Goal: Task Accomplishment & Management: Complete application form

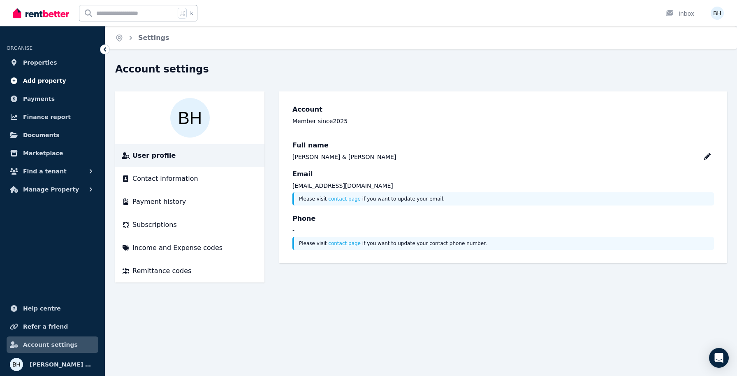
click at [35, 80] on span "Add property" at bounding box center [44, 81] width 43 height 10
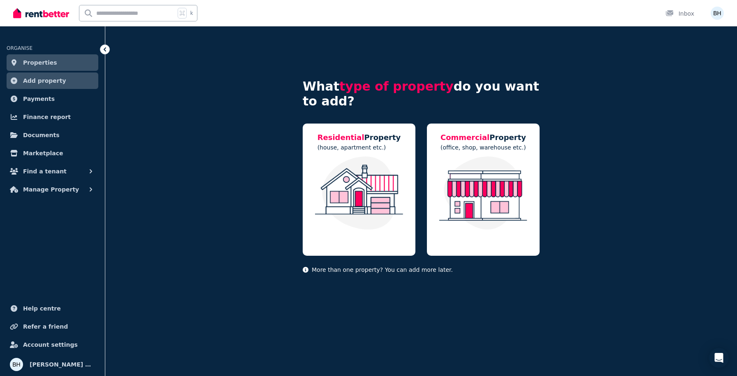
click at [38, 61] on span "Properties" at bounding box center [40, 63] width 34 height 10
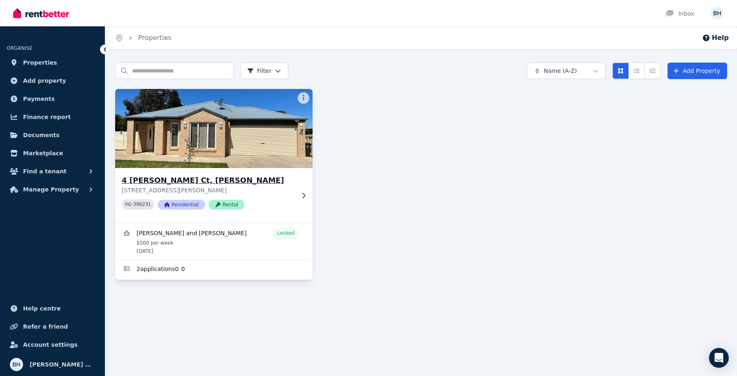
click at [280, 198] on div "[STREET_ADDRESS][PERSON_NAME][PERSON_NAME] PID 396231 Residential Rental" at bounding box center [208, 195] width 173 height 42
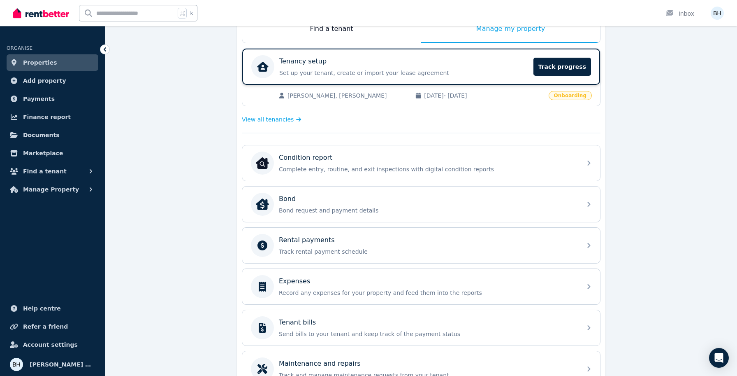
scroll to position [236, 0]
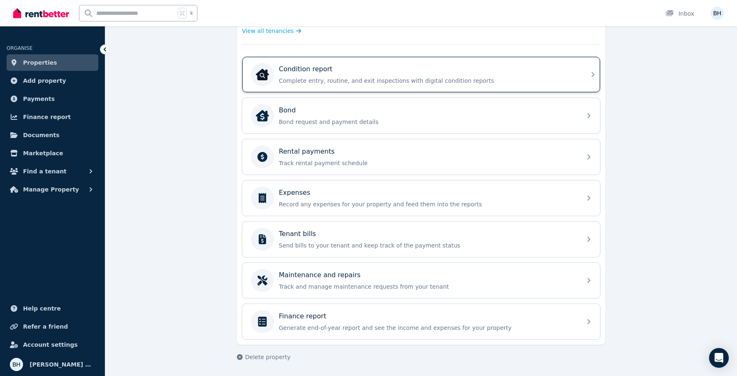
click at [490, 82] on p "Complete entry, routine, and exit inspections with digital condition reports" at bounding box center [428, 81] width 298 height 8
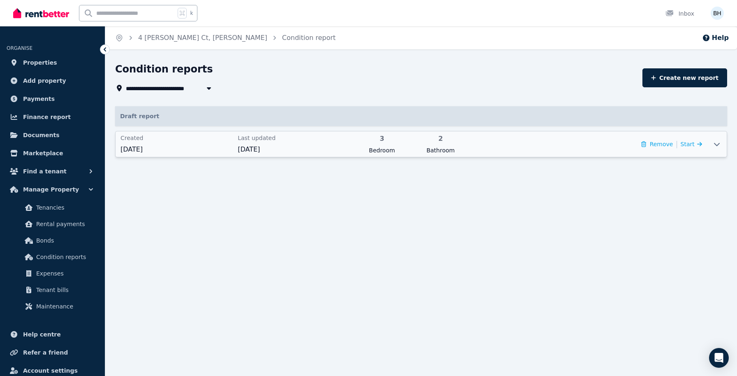
click at [717, 142] on icon at bounding box center [717, 144] width 10 height 7
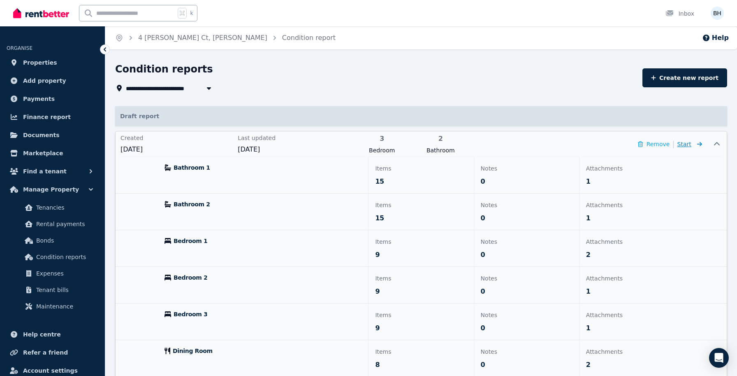
click at [688, 145] on span "Start" at bounding box center [685, 144] width 14 height 7
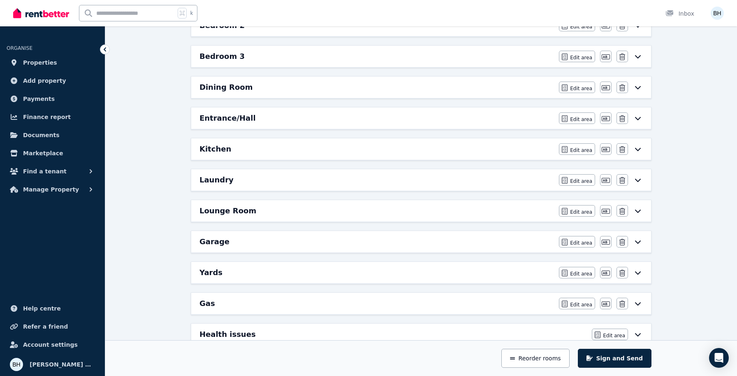
scroll to position [337, 0]
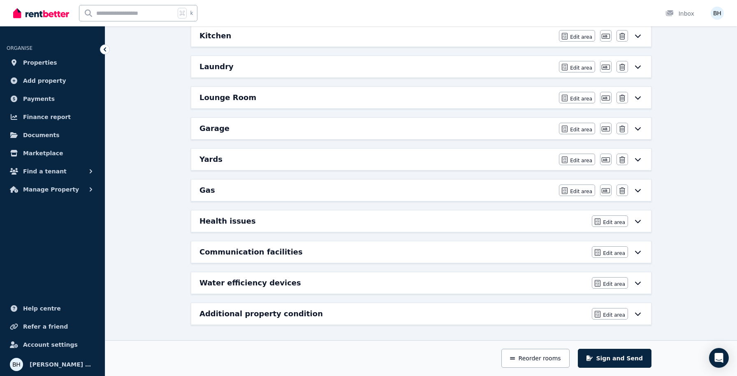
click at [502, 134] on div "Garage" at bounding box center [377, 129] width 355 height 12
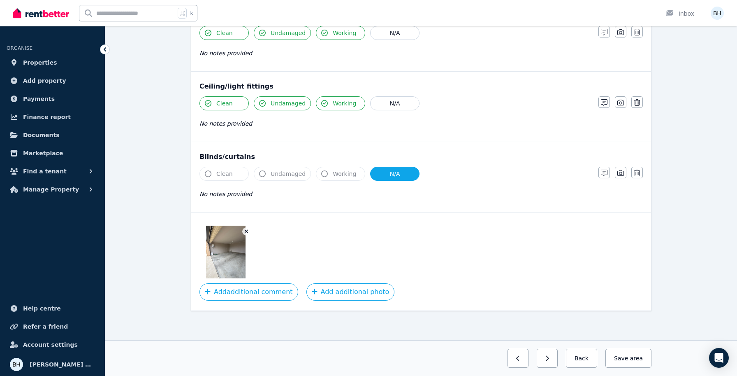
scroll to position [265, 0]
click at [585, 358] on button "Back" at bounding box center [581, 357] width 31 height 19
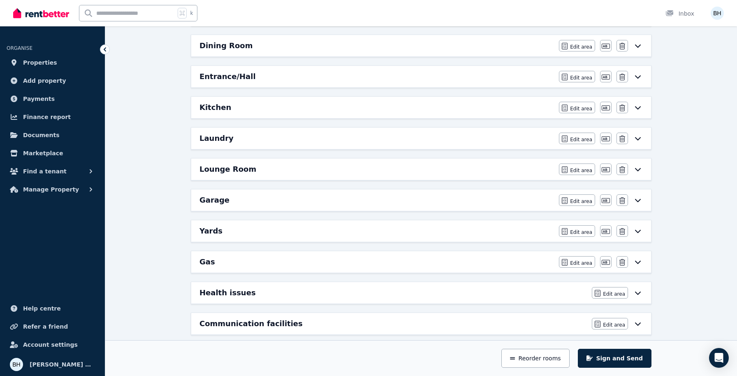
scroll to position [306, 0]
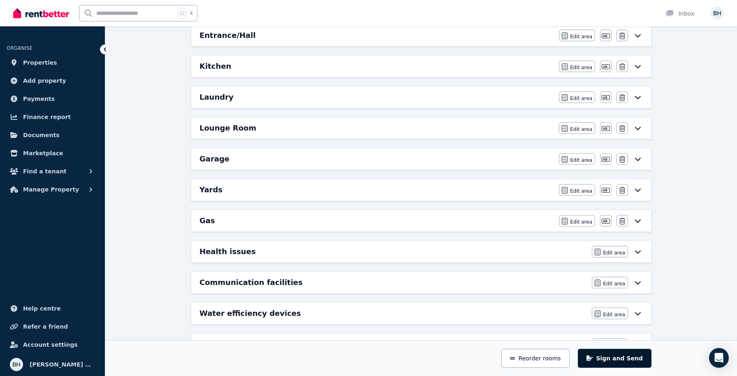
click at [618, 359] on button "Sign and Send" at bounding box center [615, 357] width 74 height 19
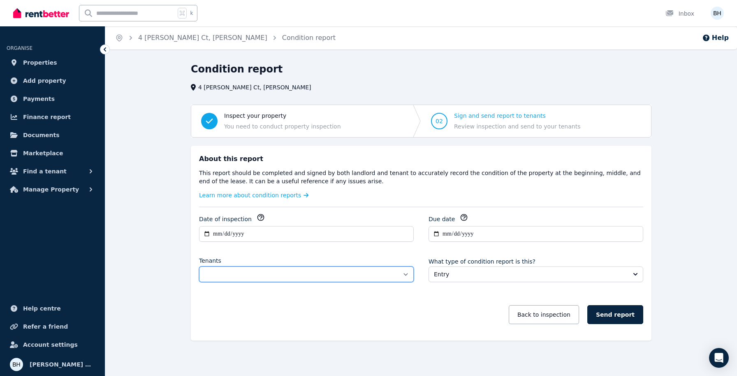
click at [406, 273] on select "**********" at bounding box center [306, 274] width 215 height 16
select select "**********"
click at [199, 266] on select "**********" at bounding box center [306, 274] width 215 height 16
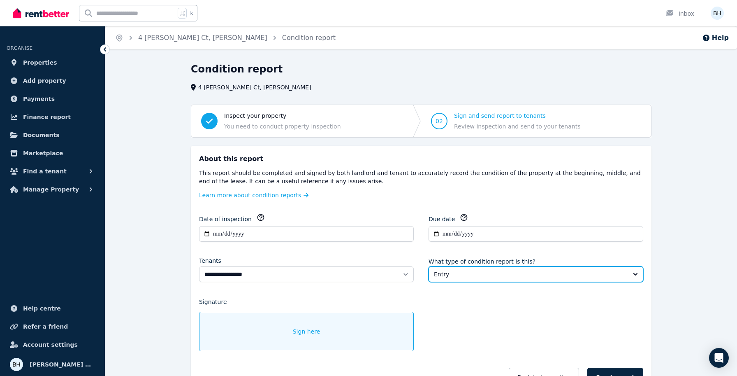
click at [548, 270] on span "Entry" at bounding box center [530, 274] width 193 height 8
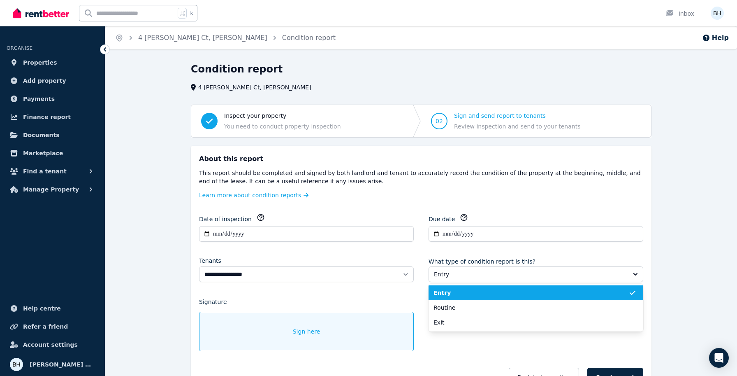
click at [487, 292] on span "Entry" at bounding box center [531, 292] width 195 height 8
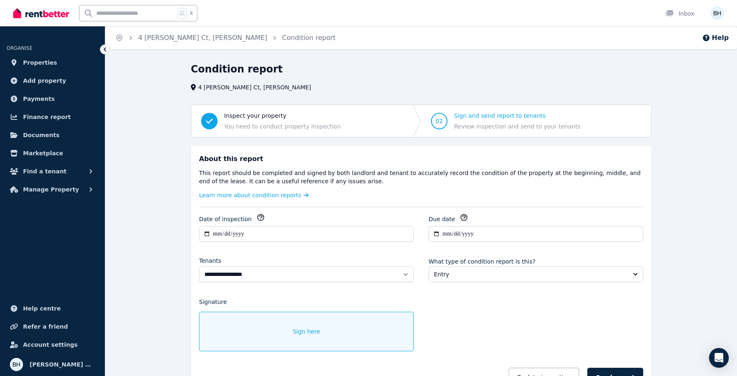
click at [299, 328] on span "Sign here" at bounding box center [307, 331] width 28 height 8
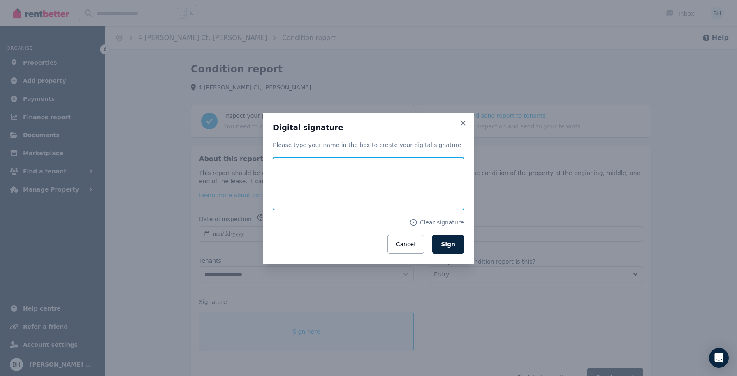
click at [308, 188] on input "text" at bounding box center [368, 183] width 191 height 53
type input "**********"
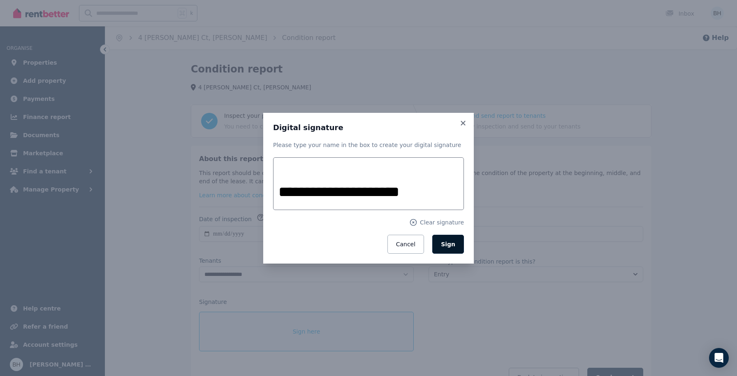
click at [451, 242] on span "Sign" at bounding box center [448, 244] width 14 height 7
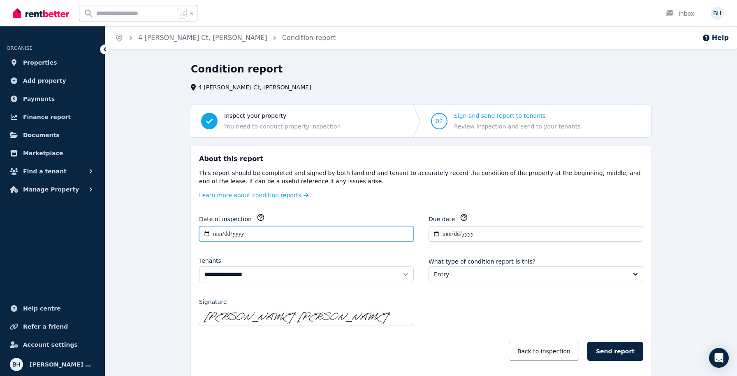
click at [208, 232] on input "**********" at bounding box center [306, 234] width 215 height 16
type input "**********"
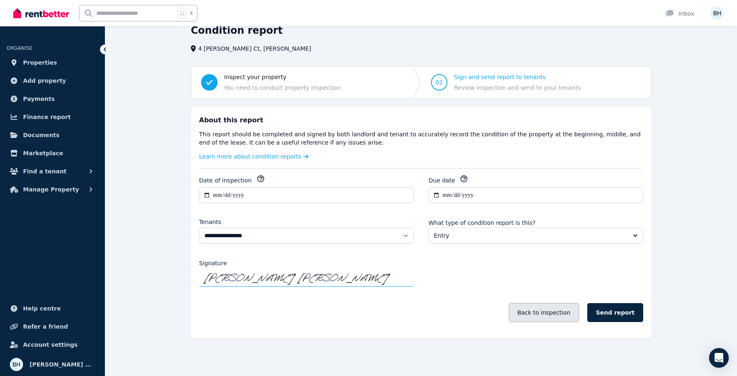
click at [545, 320] on button "Back to inspection" at bounding box center [544, 312] width 70 height 19
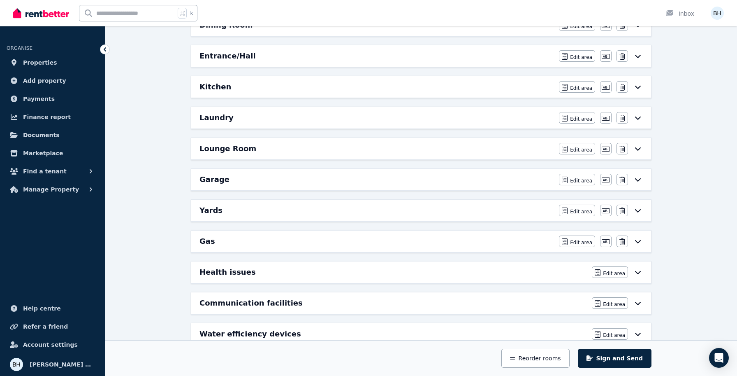
scroll to position [337, 0]
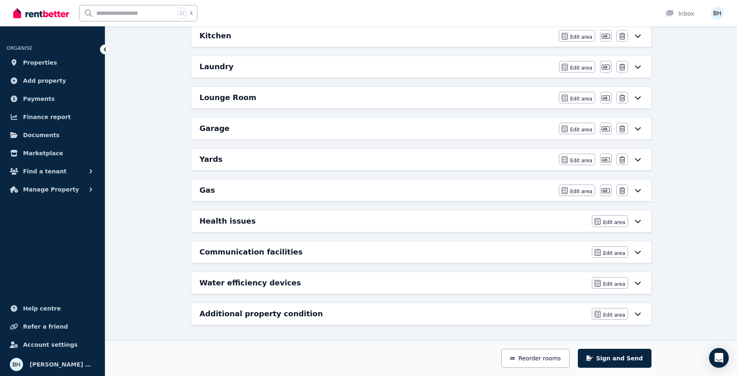
click at [640, 283] on icon at bounding box center [638, 282] width 10 height 7
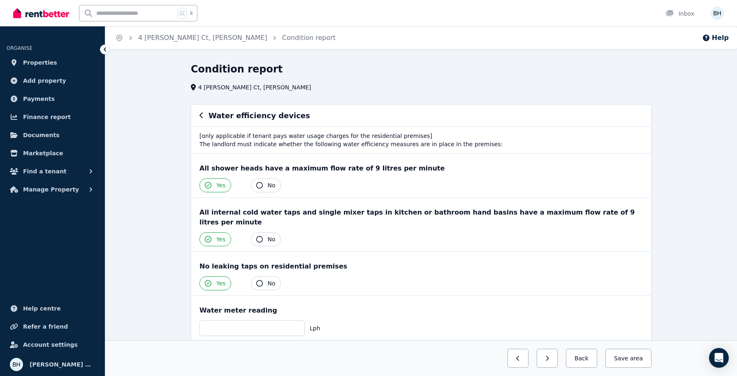
scroll to position [86, 0]
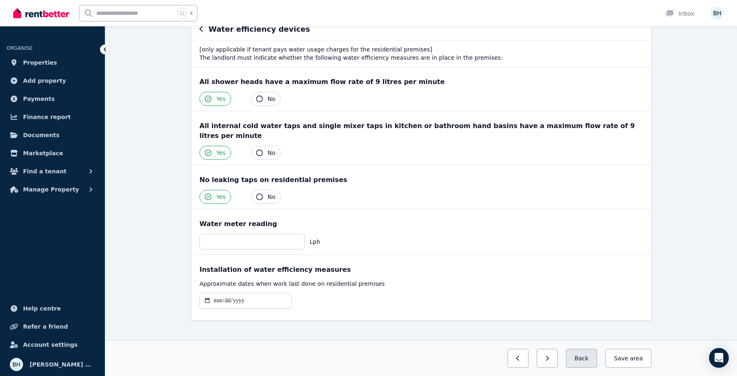
click at [588, 353] on button "Back" at bounding box center [581, 357] width 31 height 19
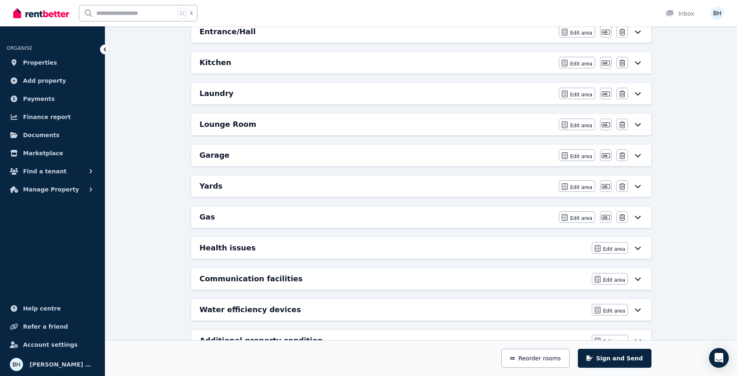
scroll to position [337, 0]
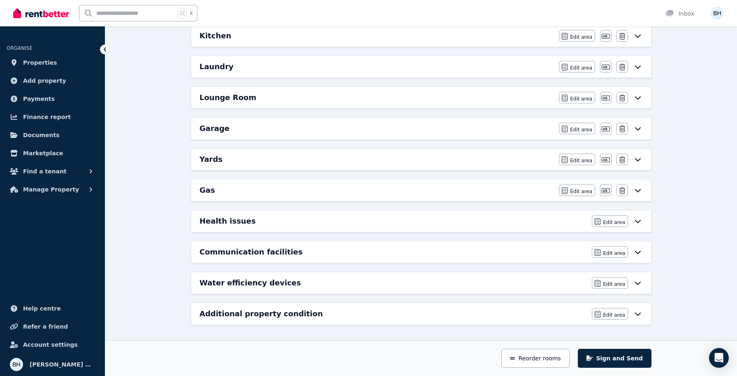
click at [640, 221] on icon at bounding box center [638, 221] width 10 height 7
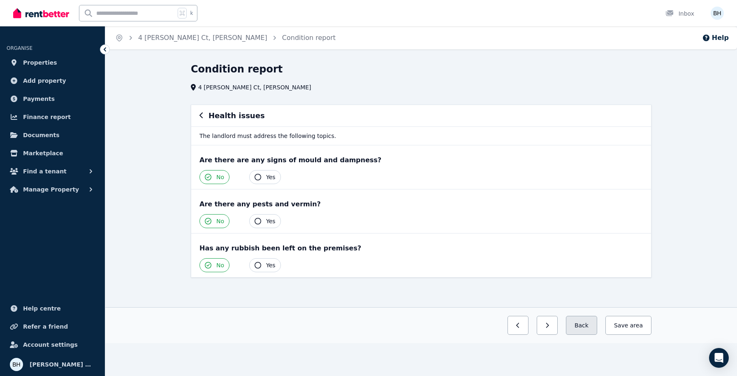
click at [592, 325] on button "Back" at bounding box center [581, 325] width 31 height 19
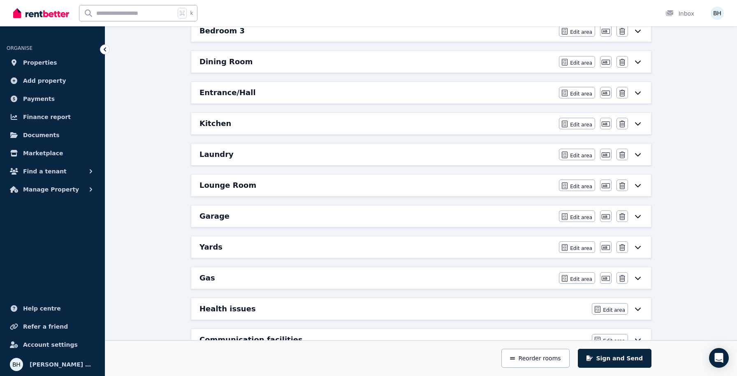
scroll to position [250, 0]
click at [536, 252] on div "Yards Edit area Edit area Edit name [GEOGRAPHIC_DATA]" at bounding box center [421, 245] width 460 height 21
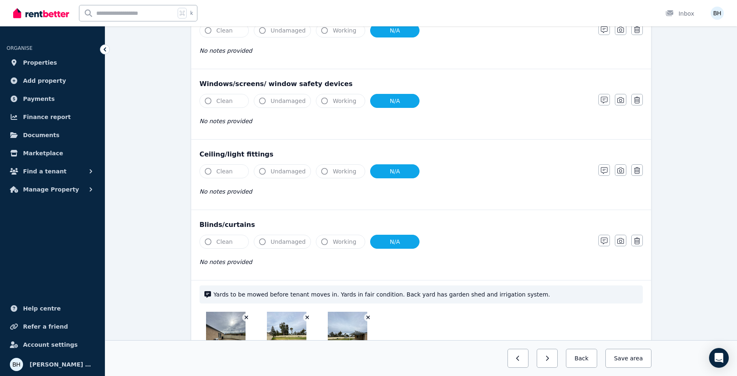
scroll to position [285, 0]
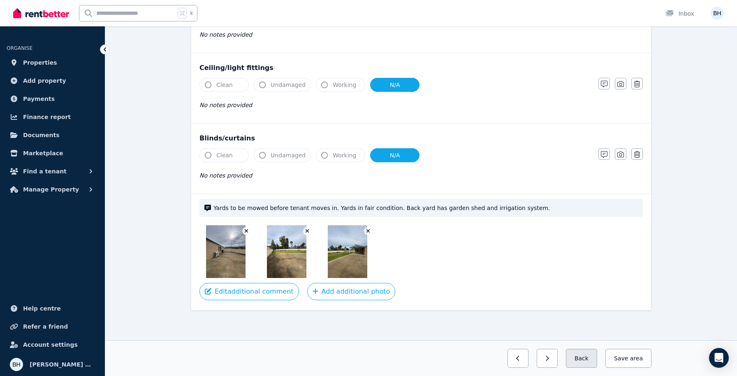
click at [585, 359] on button "Back" at bounding box center [581, 357] width 31 height 19
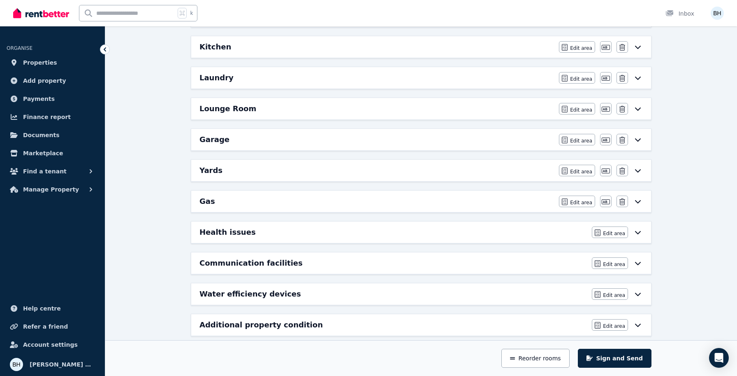
scroll to position [337, 0]
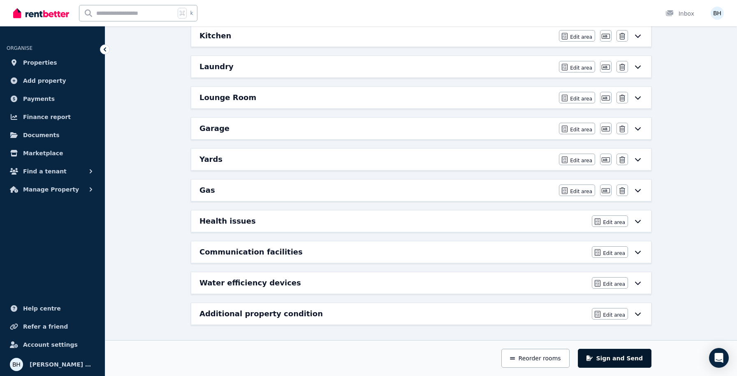
click at [624, 359] on button "Sign and Send" at bounding box center [615, 357] width 74 height 19
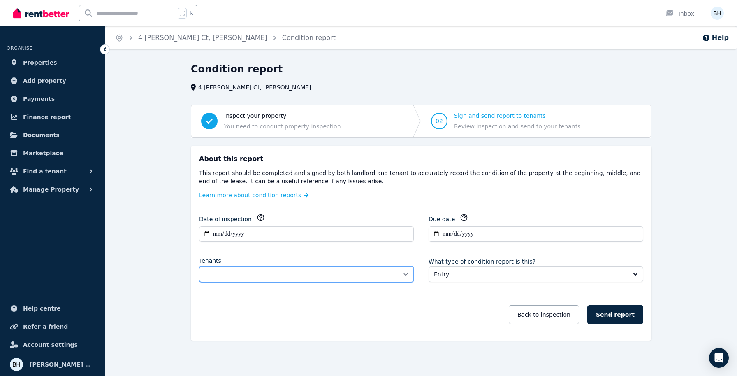
click at [365, 269] on select "**********" at bounding box center [306, 274] width 215 height 16
select select "**********"
click at [199, 266] on select "**********" at bounding box center [306, 274] width 215 height 16
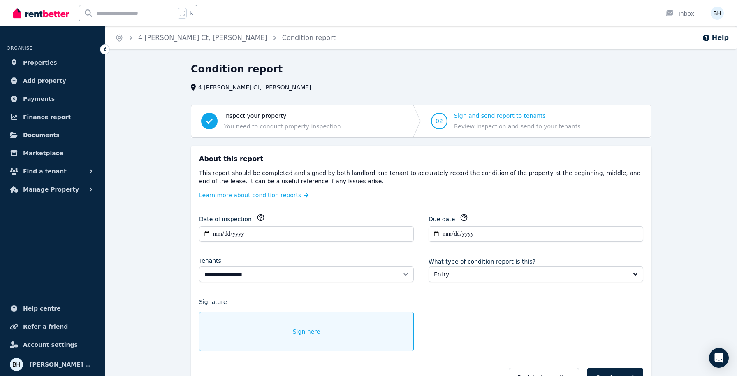
click at [326, 327] on div "Sign here" at bounding box center [306, 330] width 215 height 39
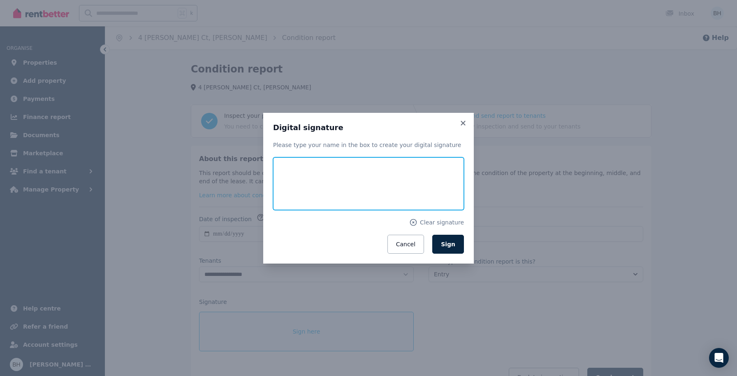
click at [315, 196] on input "text" at bounding box center [368, 183] width 191 height 53
type input "**********"
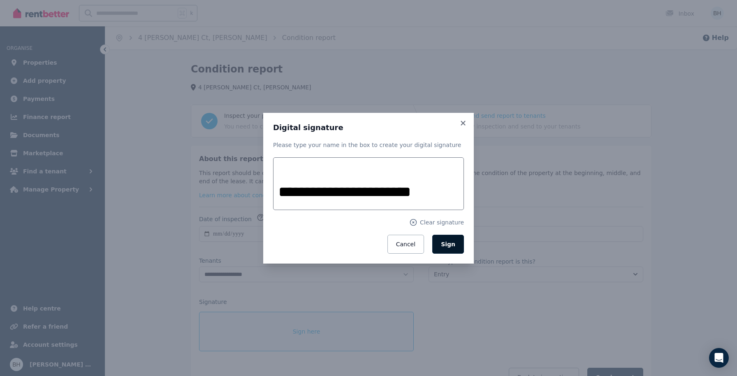
click at [453, 241] on span "Sign" at bounding box center [448, 244] width 14 height 7
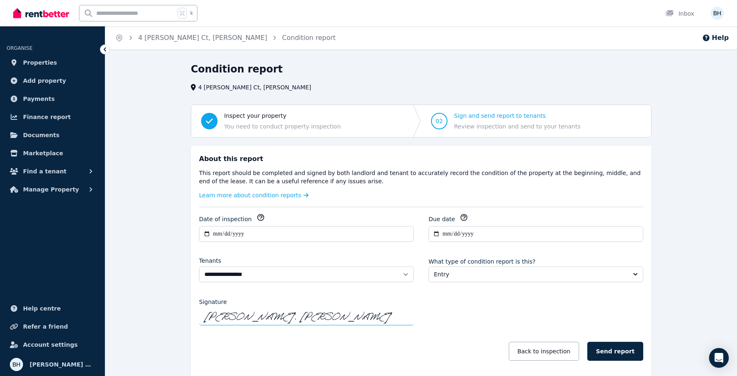
scroll to position [39, 0]
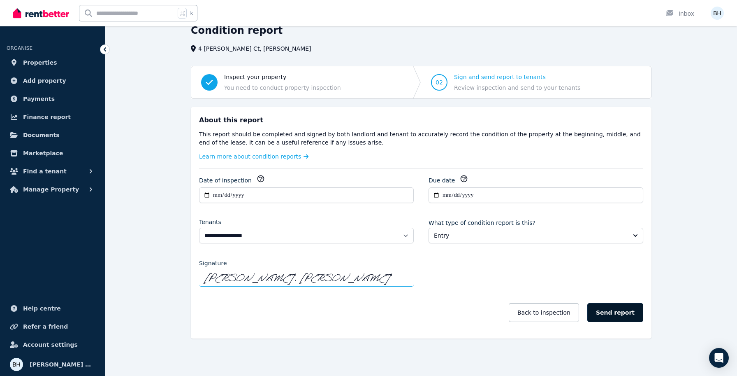
click at [624, 310] on button "Send report" at bounding box center [615, 312] width 56 height 19
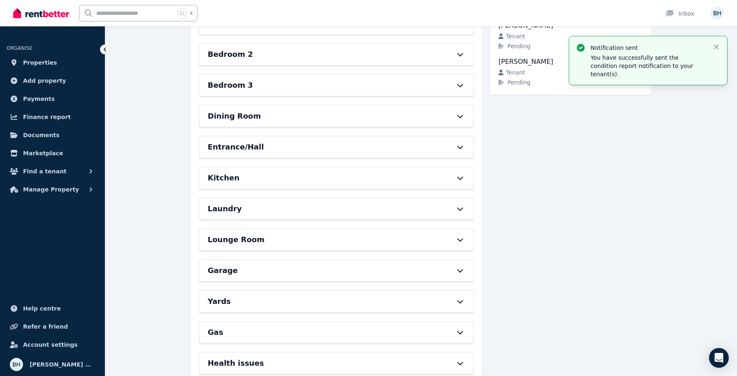
scroll to position [0, 0]
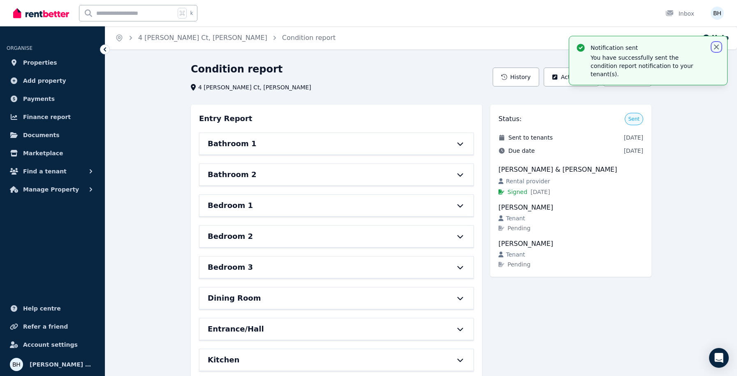
click at [715, 46] on icon "button" at bounding box center [716, 47] width 8 height 8
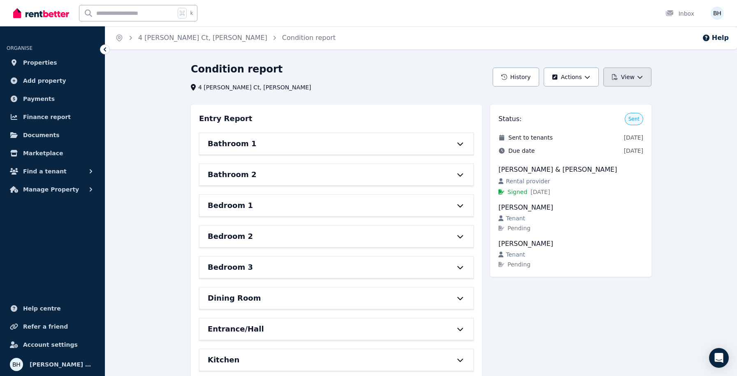
click at [634, 70] on button "View" at bounding box center [627, 76] width 48 height 19
click at [602, 101] on p "View report" at bounding box center [597, 99] width 39 height 8
